Goal: Task Accomplishment & Management: Use online tool/utility

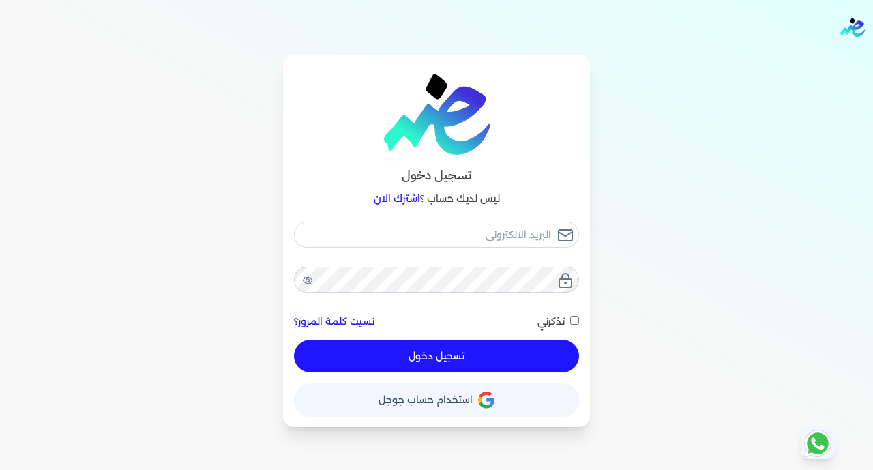
click at [443, 401] on span "استخدام حساب جوجل" at bounding box center [426, 400] width 94 height 10
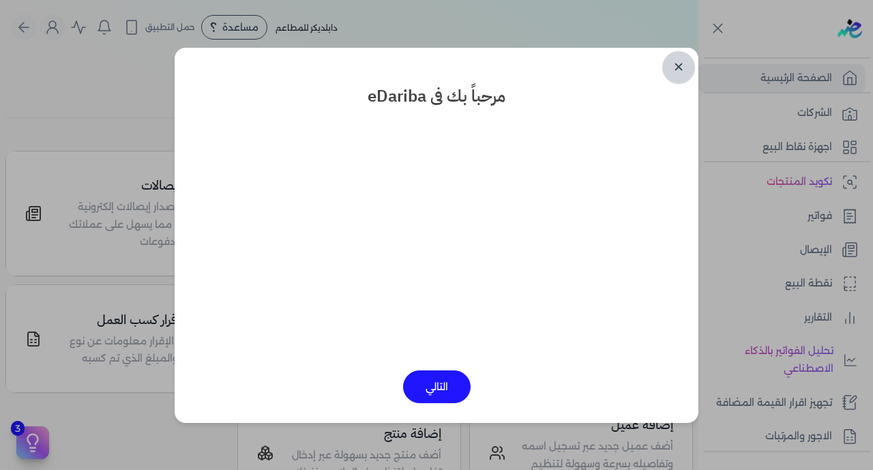
click at [679, 74] on link "✕" at bounding box center [678, 67] width 33 height 33
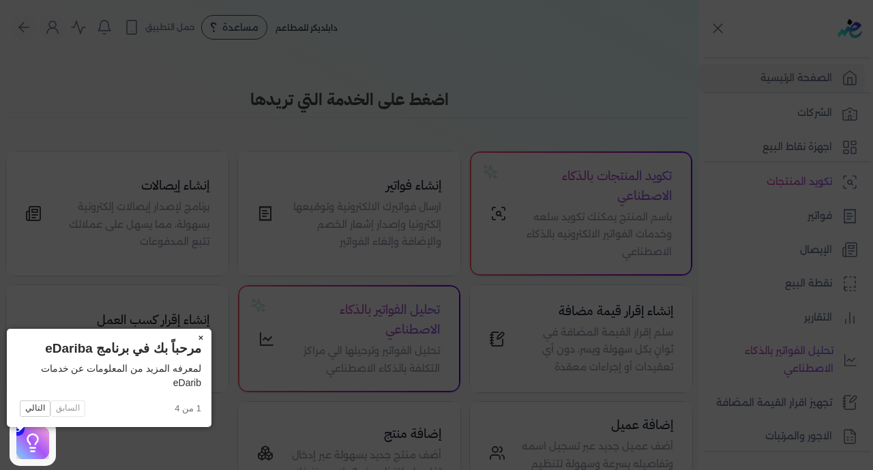
click at [190, 335] on button "×" at bounding box center [201, 338] width 22 height 19
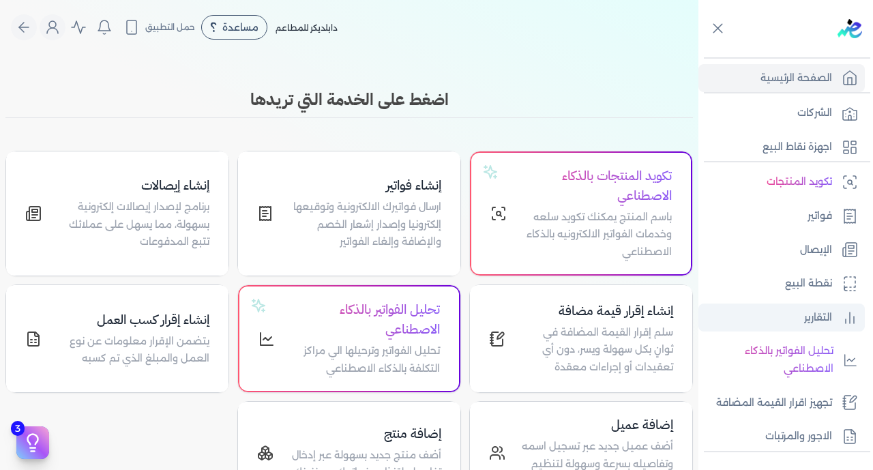
scroll to position [267, 0]
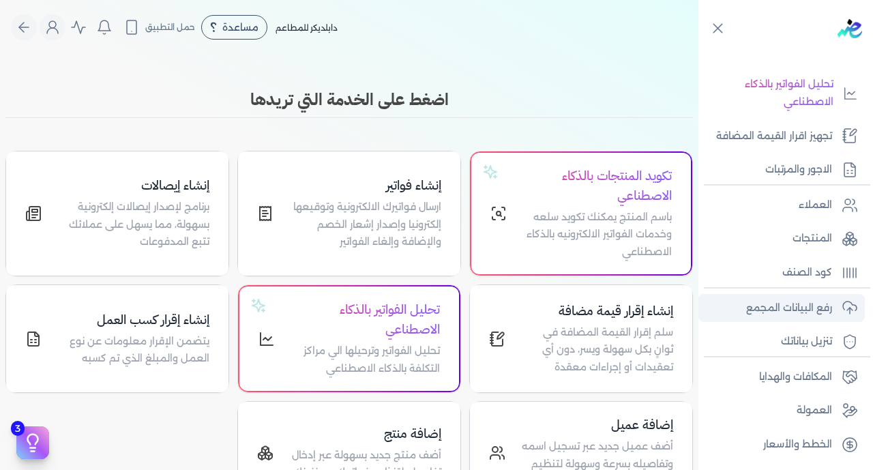
click at [773, 313] on p "رفع البيانات المجمع" at bounding box center [789, 309] width 86 height 18
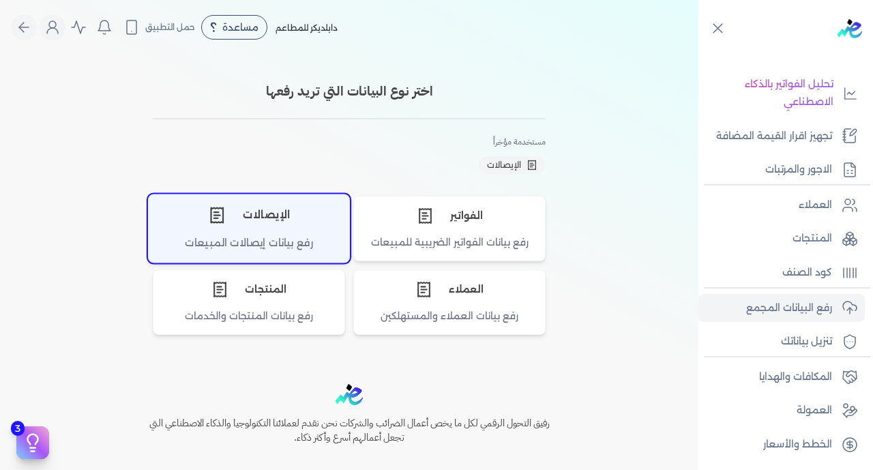
click at [288, 231] on div "الإيصالات" at bounding box center [249, 214] width 201 height 41
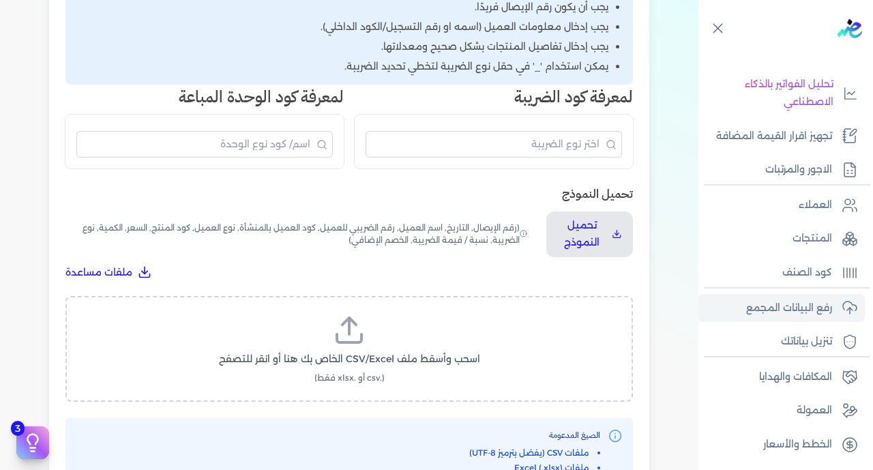
scroll to position [327, 0]
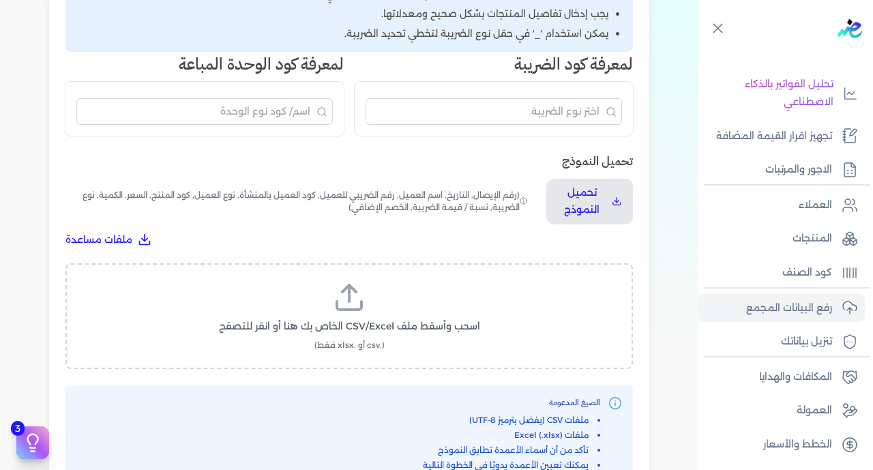
click at [387, 319] on span "اسحب وأسقط ملف CSV/Excel الخاص بك هنا أو انقر للتصفح" at bounding box center [349, 326] width 261 height 14
click at [0, 0] on input "اسحب وأسقط ملف CSV/Excel الخاص بك هنا أو انقر للتصفح (.csv أو .xlsx فقط)" at bounding box center [0, 0] width 0 height 0
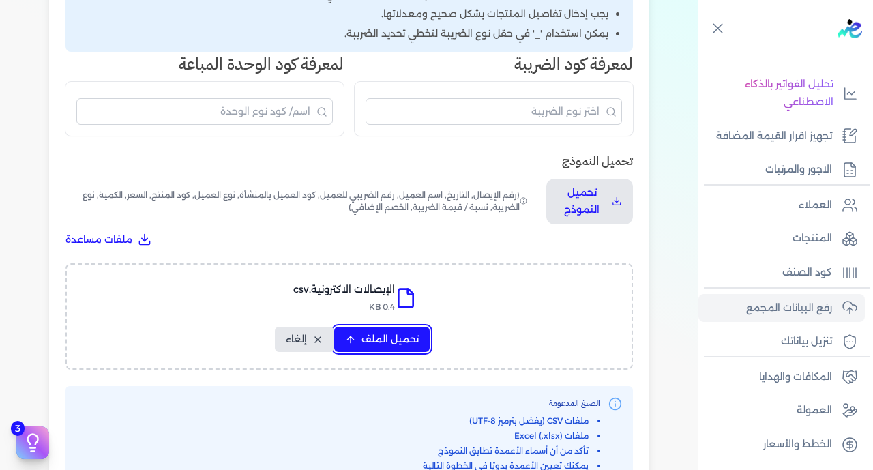
click at [384, 332] on span "تحميل الملف" at bounding box center [390, 339] width 57 height 14
select select "رقم الإيصال"
select select "سيريال المنتج"
select select "السعر"
select select "الكمية"
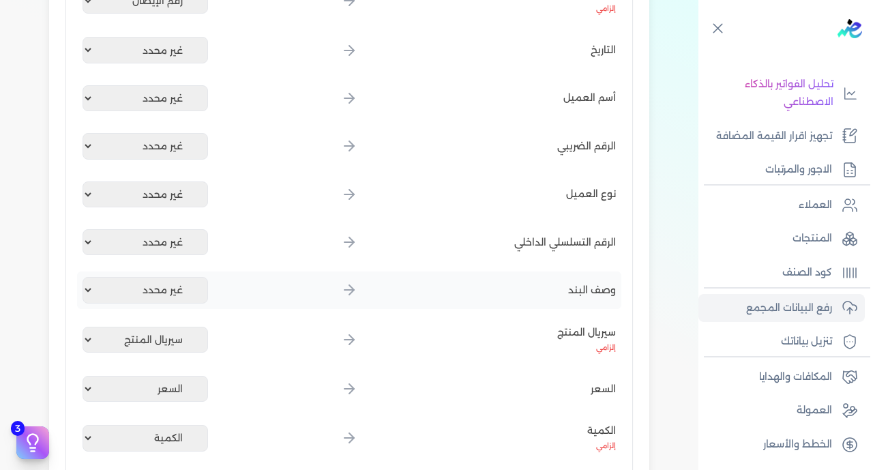
scroll to position [759, 0]
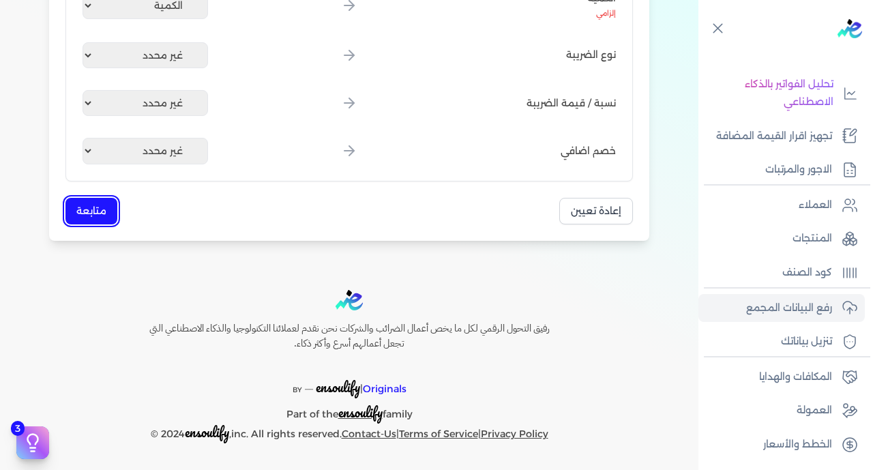
click at [104, 216] on button "متابعة" at bounding box center [91, 211] width 52 height 27
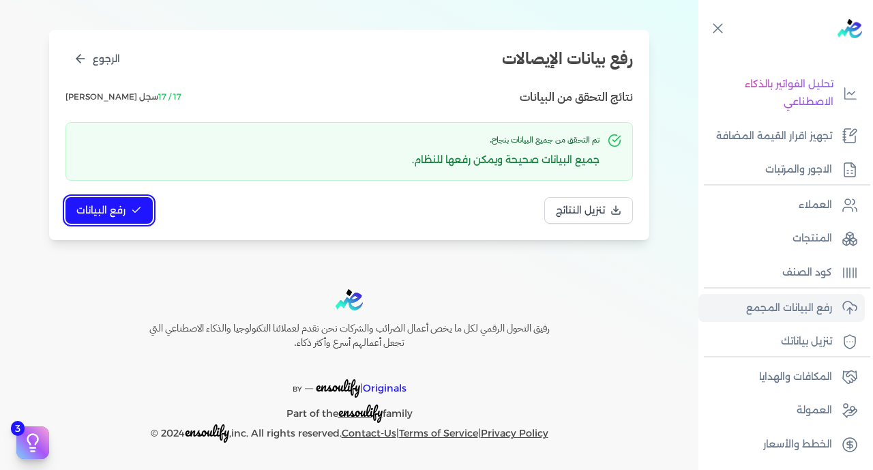
click at [105, 205] on span "رفع البيانات" at bounding box center [100, 210] width 49 height 14
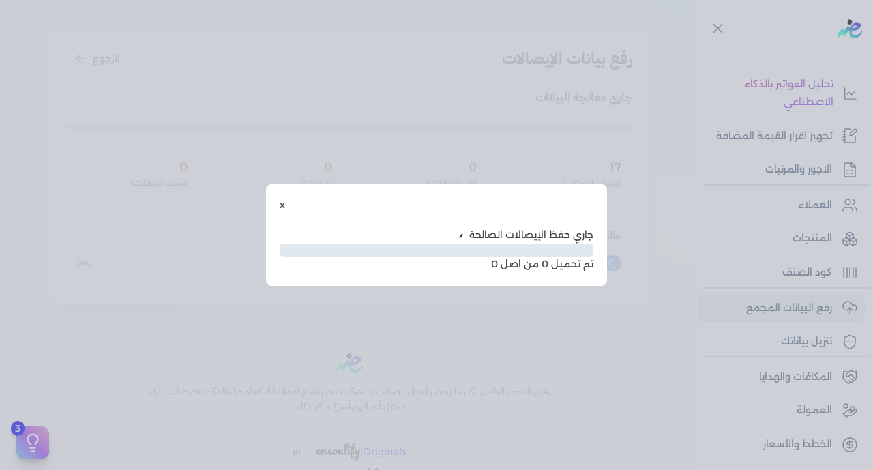
scroll to position [70, 0]
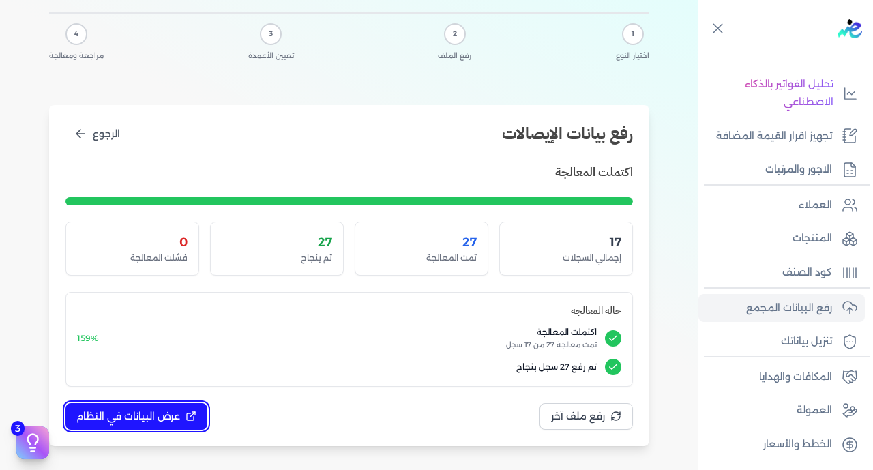
click at [156, 413] on span "عرض البيانات في النظام" at bounding box center [128, 416] width 104 height 14
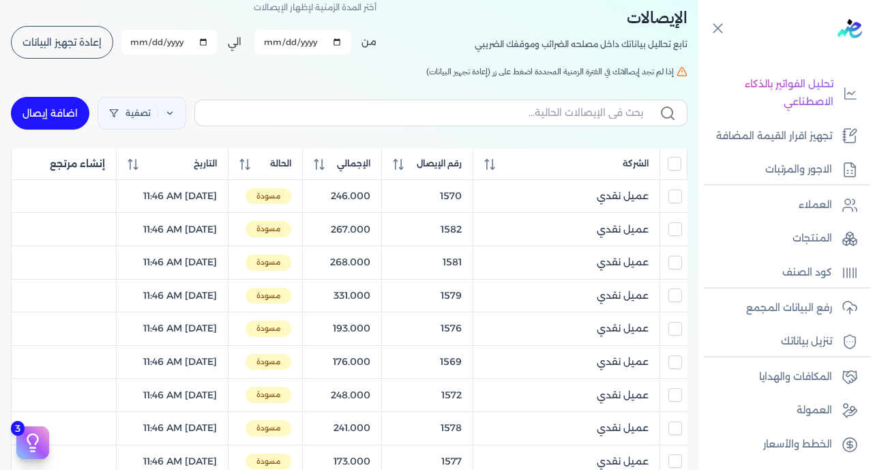
click at [679, 166] on input "All items unselected" at bounding box center [675, 164] width 14 height 14
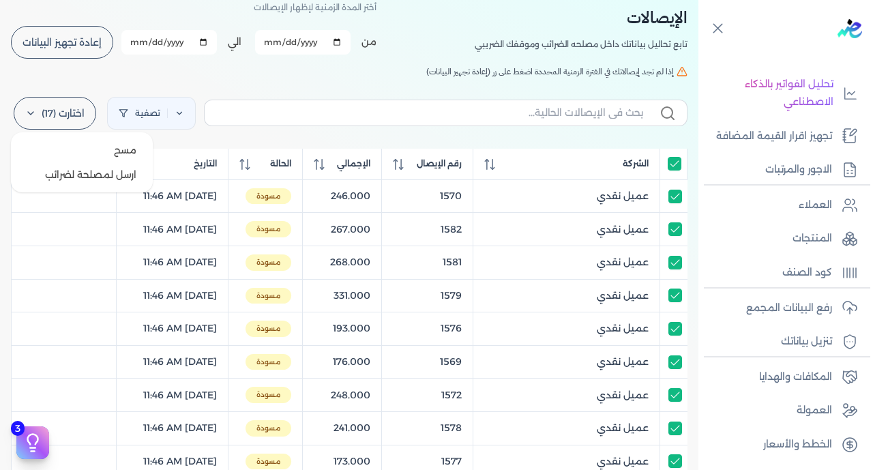
click at [72, 119] on label "اختارت (17)" at bounding box center [55, 113] width 83 height 33
click at [100, 173] on button "ارسل لمصلحة لضرائب" at bounding box center [81, 174] width 131 height 25
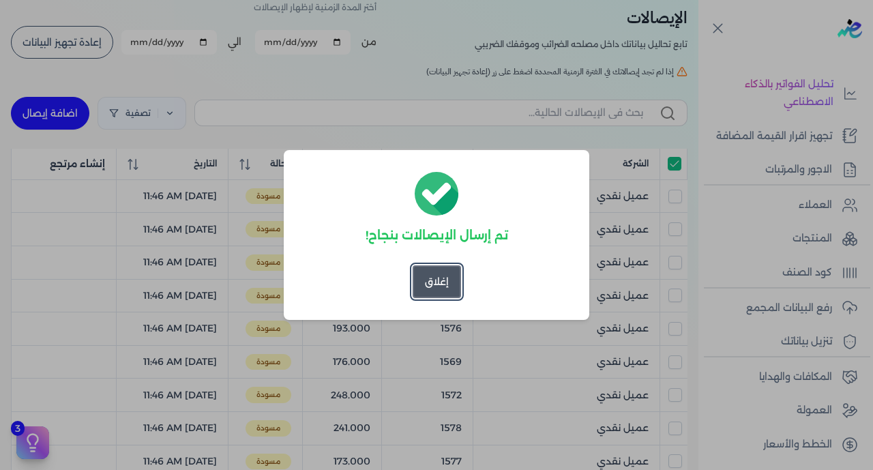
click at [426, 289] on button "إغلاق" at bounding box center [437, 281] width 48 height 33
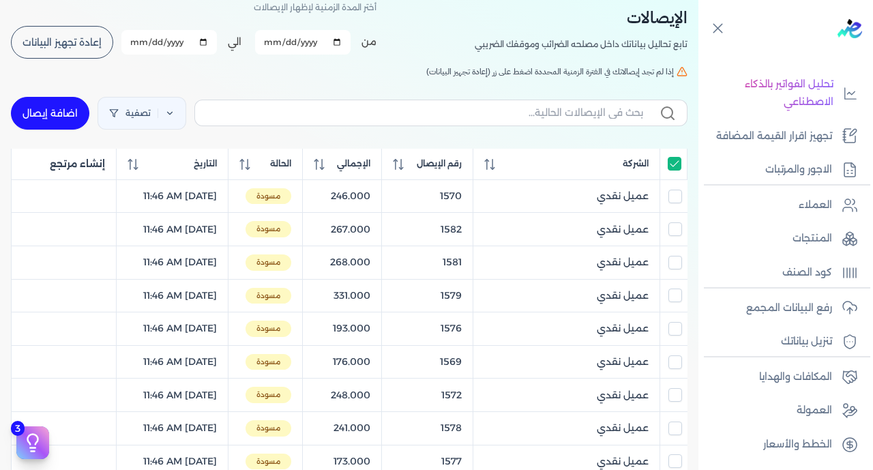
click at [680, 166] on input "All items selected" at bounding box center [675, 164] width 14 height 14
checkbox input "false"
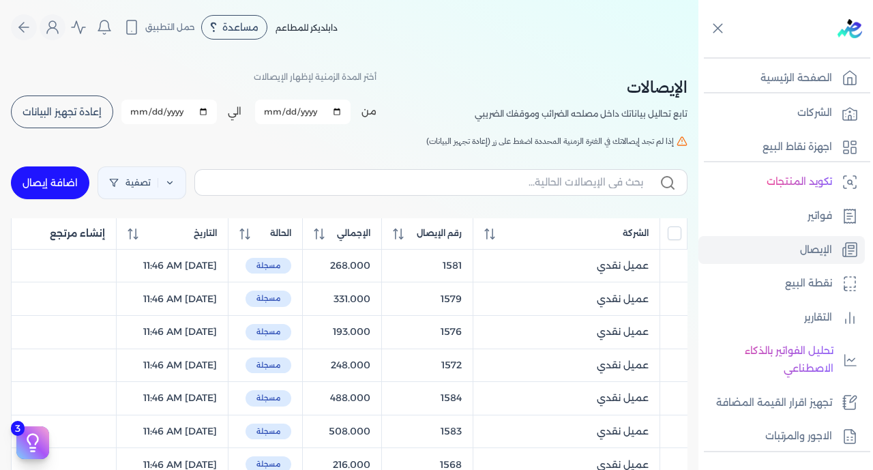
click at [81, 108] on span "إعادة تجهيز البيانات" at bounding box center [62, 112] width 79 height 10
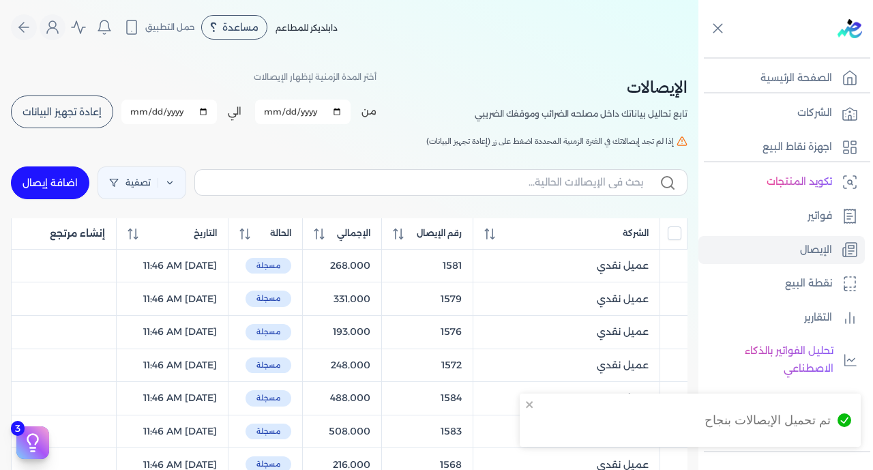
checkbox input "false"
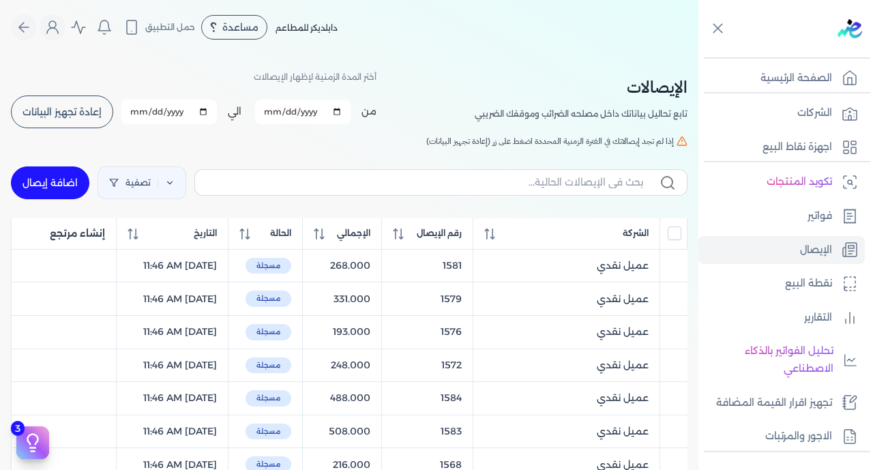
click at [452, 239] on th "رقم الإيصال" at bounding box center [427, 233] width 91 height 31
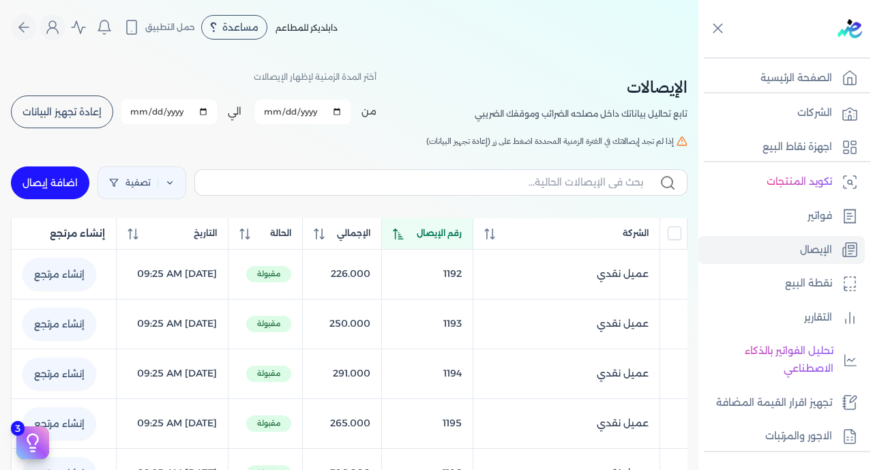
click at [452, 239] on th "رقم الإيصال" at bounding box center [427, 233] width 92 height 31
